Goal: Transaction & Acquisition: Purchase product/service

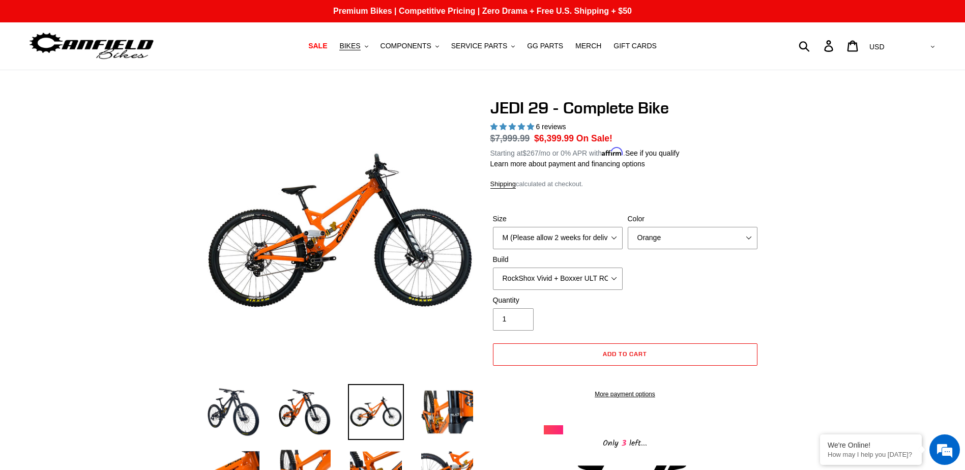
select select "highest-rating"
click at [534, 239] on select "M (Please allow 2 weeks for delivery) L (Please allow 2 weeks for delivery) XL …" at bounding box center [558, 238] width 130 height 22
click at [493, 227] on select "M (Please allow 2 weeks for delivery) L (Please allow 2 weeks for delivery) XL …" at bounding box center [558, 238] width 130 height 22
click at [653, 236] on select "Orange Stealth Black Raw" at bounding box center [693, 238] width 130 height 22
select select "Stealth Black"
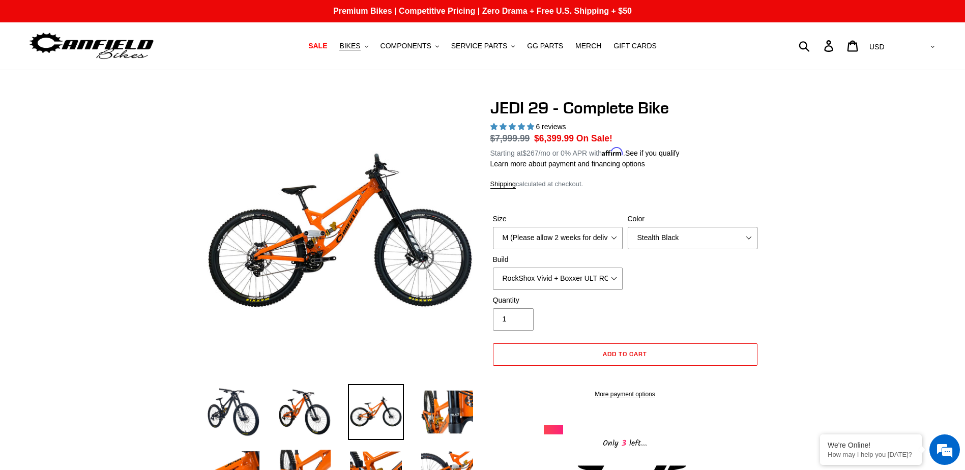
click at [628, 227] on select "Orange Stealth Black Raw" at bounding box center [693, 238] width 130 height 22
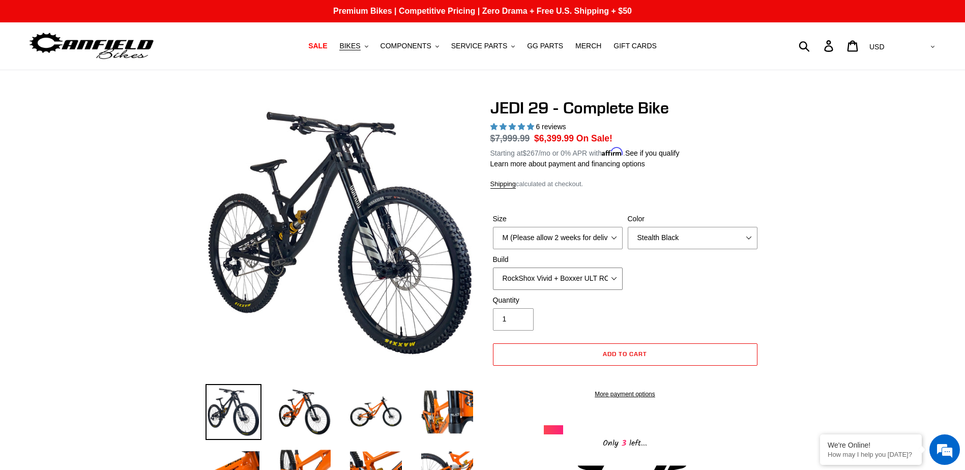
click at [550, 281] on select "RockShox Vivid + Boxxer ULT RC2 C3 200 + SRAM XO RockShox Vivid + Boxxer ULT RC…" at bounding box center [558, 278] width 130 height 22
select select "EXT [PERSON_NAME] V3 + EXT Vaia 200 + SRAM XO"
click at [493, 267] on select "RockShox Vivid + Boxxer ULT RC2 C3 200 + SRAM XO RockShox Vivid + Boxxer ULT RC…" at bounding box center [558, 278] width 130 height 22
